Goal: Information Seeking & Learning: Learn about a topic

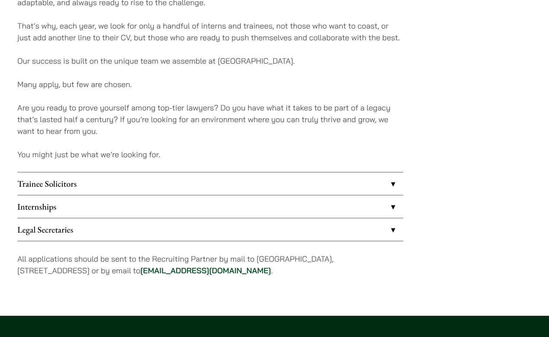
scroll to position [640, 0]
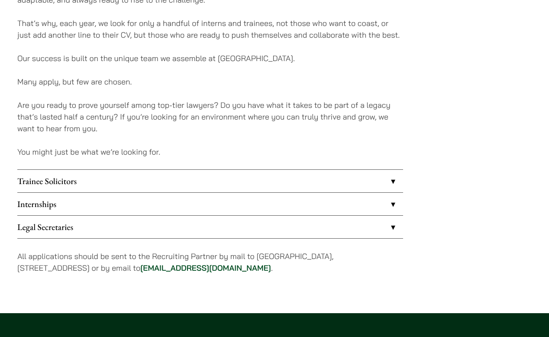
click at [164, 179] on link "Trainee Solicitors" at bounding box center [210, 181] width 386 height 23
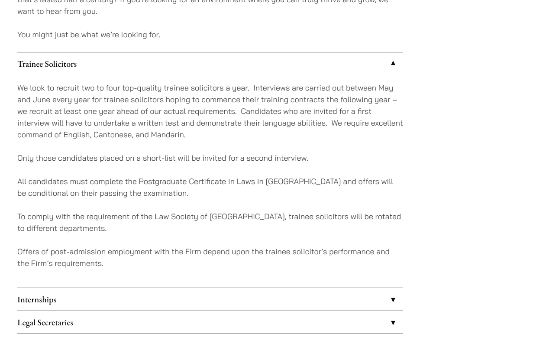
scroll to position [758, 0]
click at [179, 61] on link "Trainee Solicitors" at bounding box center [210, 63] width 386 height 23
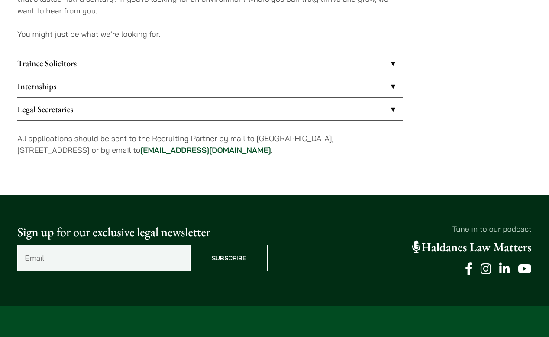
click at [166, 92] on link "Internships" at bounding box center [210, 86] width 386 height 23
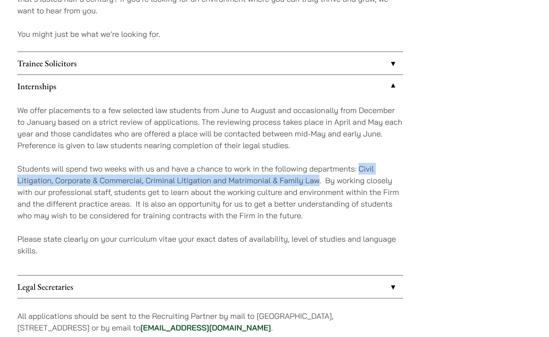
drag, startPoint x: 360, startPoint y: 169, endPoint x: 319, endPoint y: 179, distance: 42.2
click at [319, 179] on p "Students will spend two weeks with us and have a chance to work in the followin…" at bounding box center [210, 192] width 386 height 58
copy p "Civil Litigation, Corporate & Commercial, Criminal Litigation and Matrimonial &…"
click at [126, 83] on link "Internships" at bounding box center [210, 86] width 386 height 23
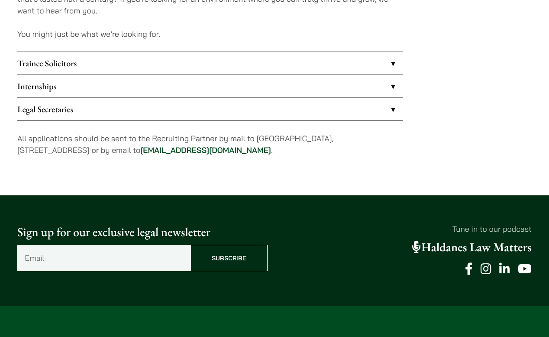
click at [119, 113] on link "Legal Secretaries" at bounding box center [210, 109] width 386 height 23
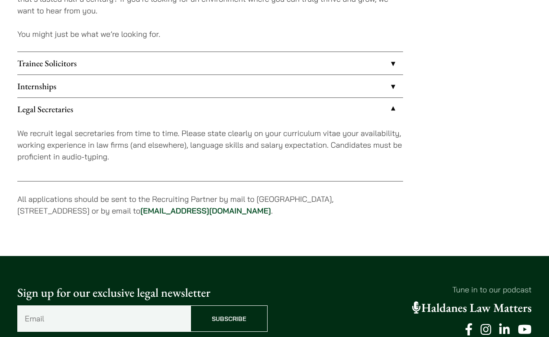
click at [119, 114] on link "Legal Secretaries" at bounding box center [210, 109] width 386 height 23
